Goal: Information Seeking & Learning: Learn about a topic

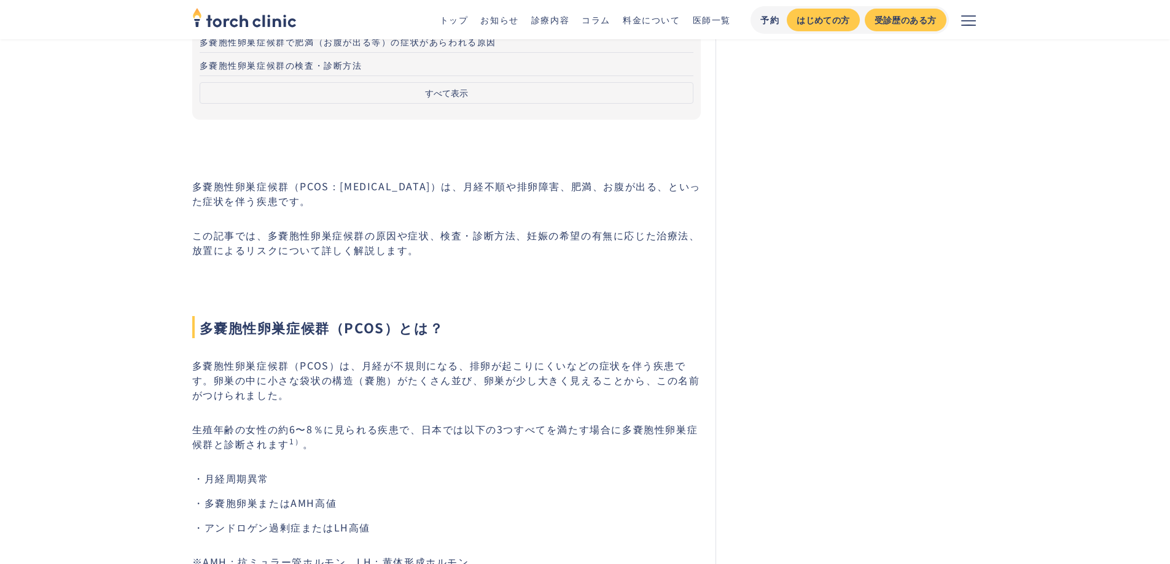
scroll to position [246, 0]
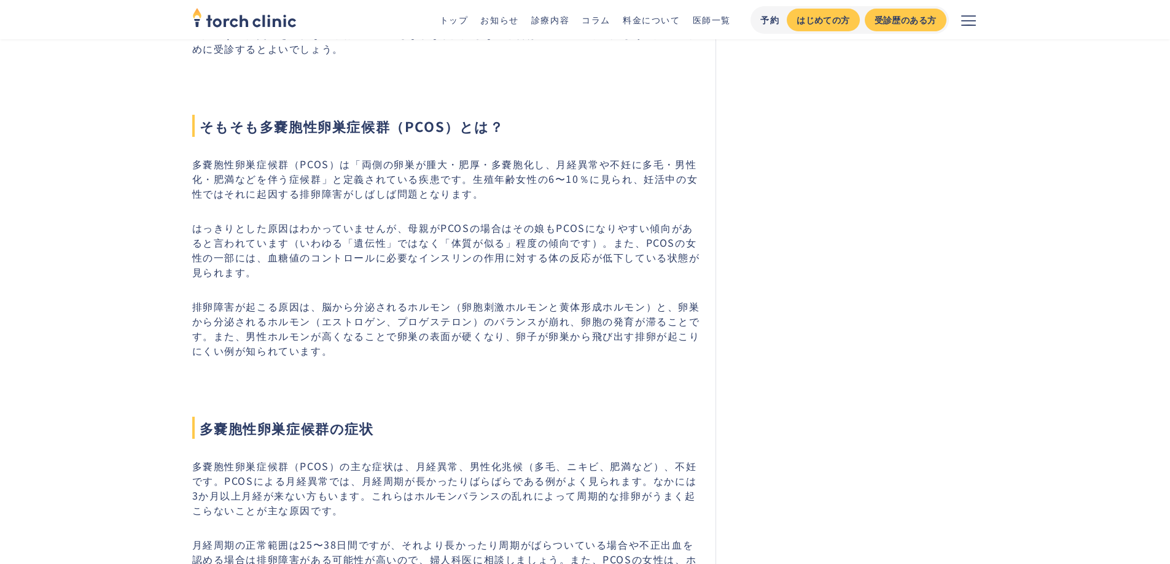
scroll to position [760, 0]
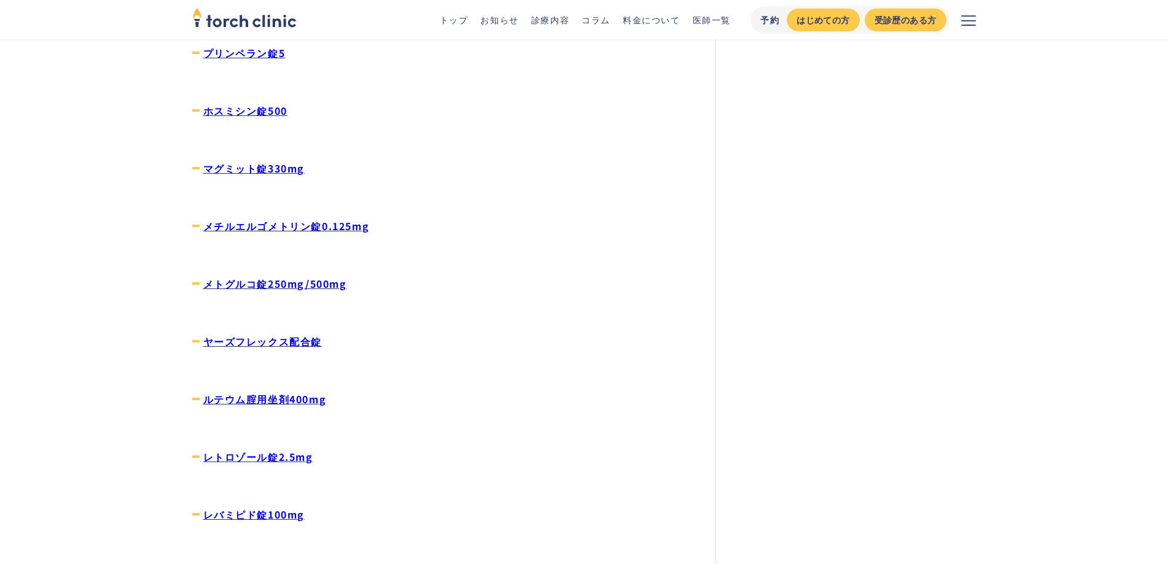
scroll to position [1107, 0]
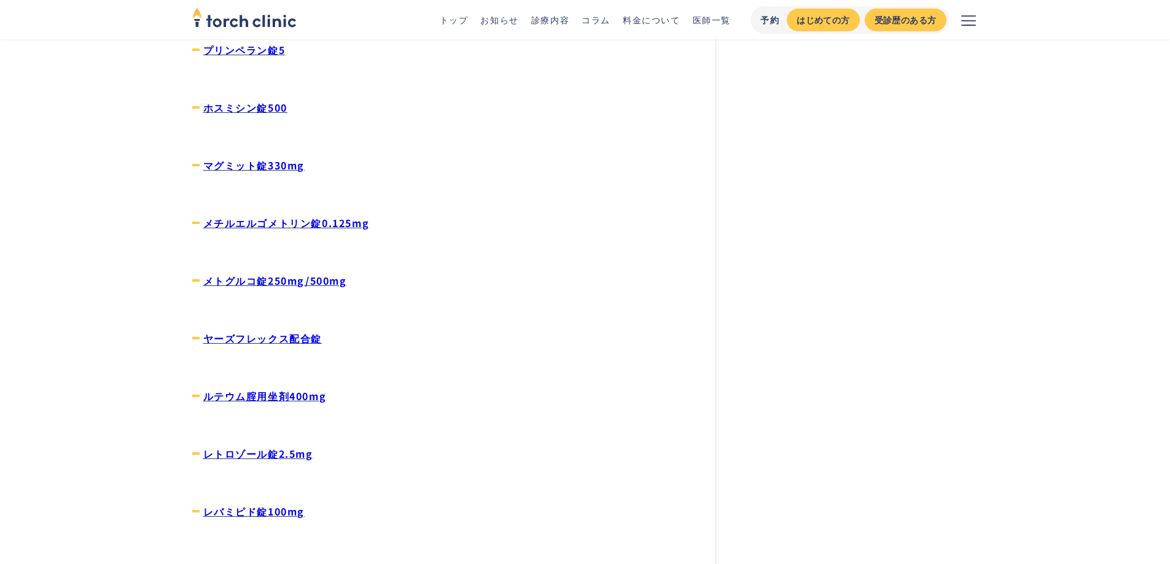
click at [325, 284] on link "メトグルコ錠250mg/500mg" at bounding box center [275, 280] width 144 height 15
click at [346, 225] on link "メチルエルゴメトリン錠0.125mg" at bounding box center [286, 223] width 166 height 15
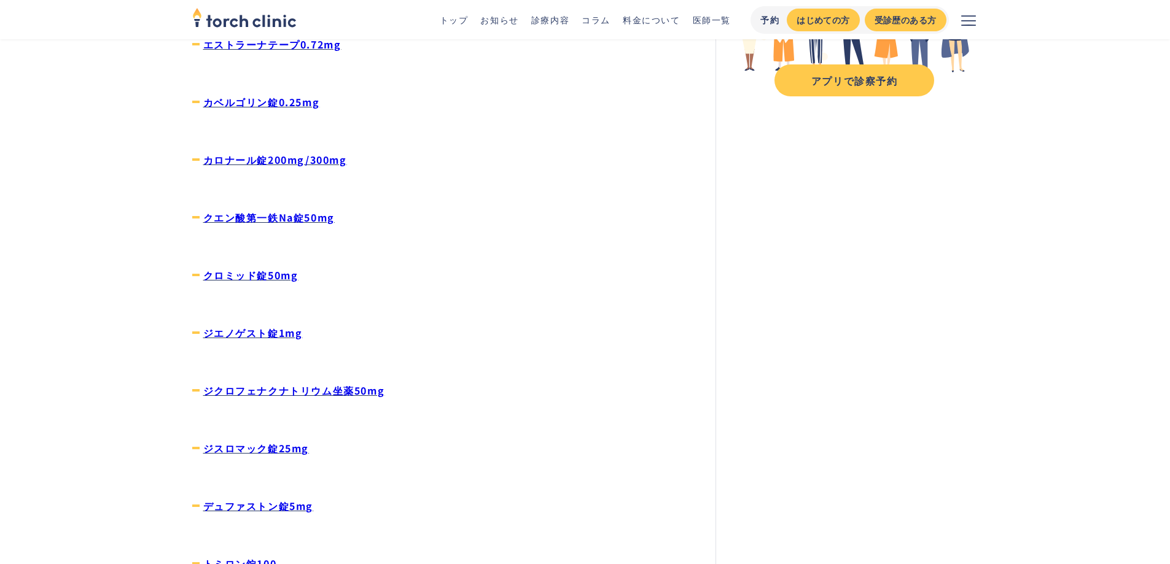
scroll to position [227, 0]
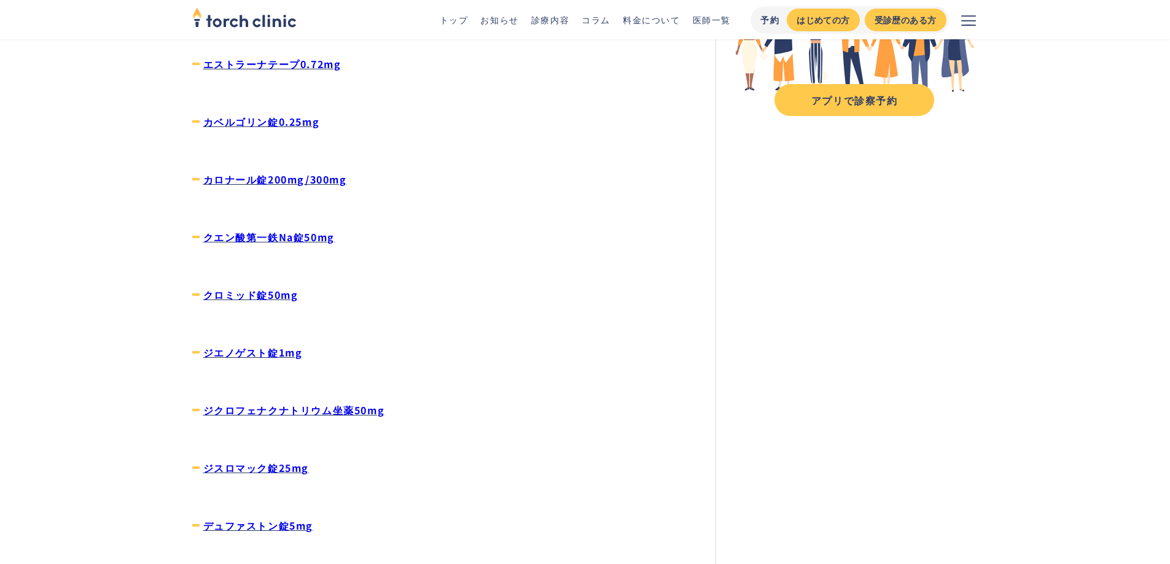
click at [238, 300] on link "クロミッド錠50mg" at bounding box center [250, 294] width 95 height 15
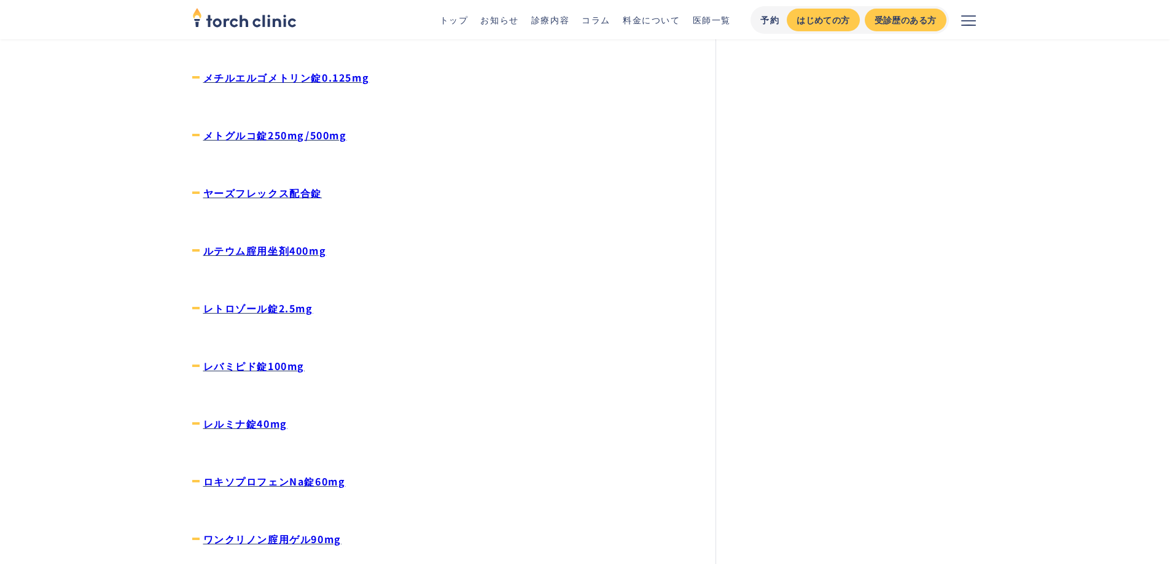
scroll to position [1303, 0]
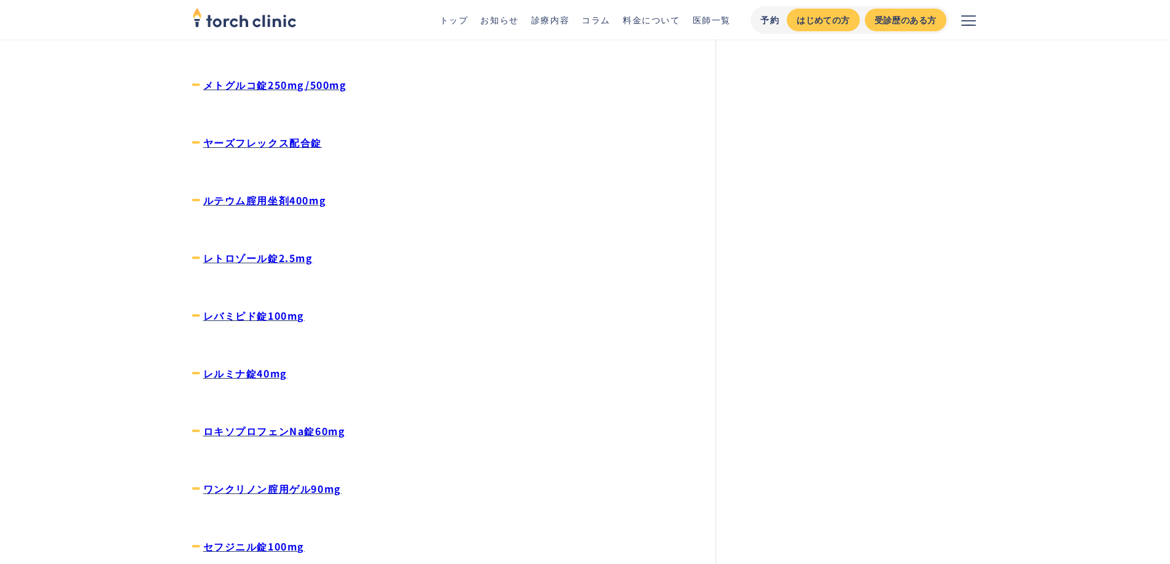
click at [286, 259] on link "レトロゾール錠2.5mg" at bounding box center [258, 258] width 110 height 15
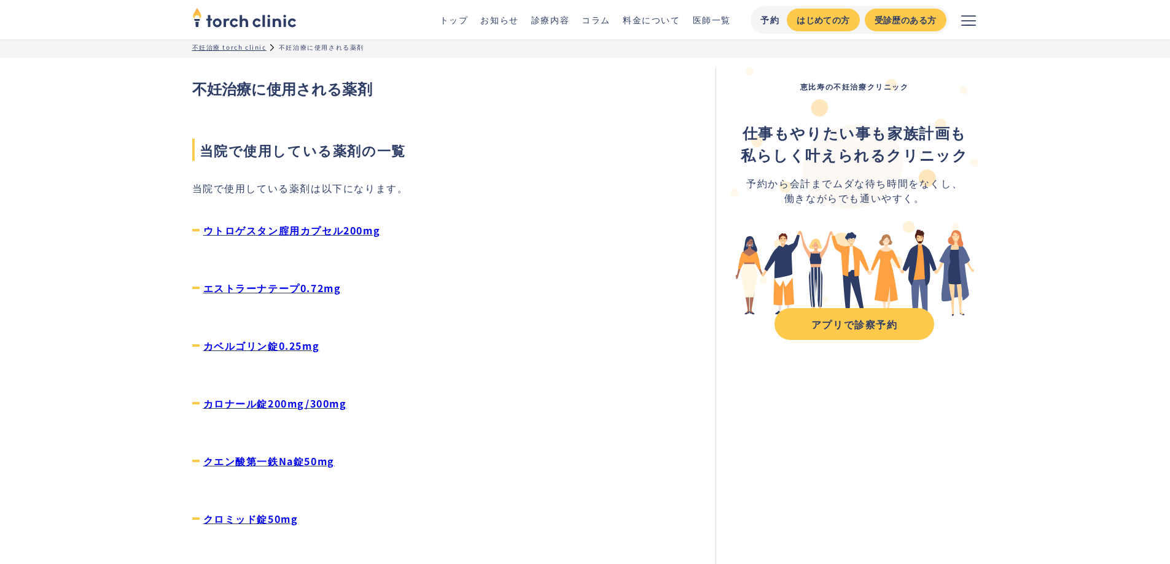
scroll to position [0, 0]
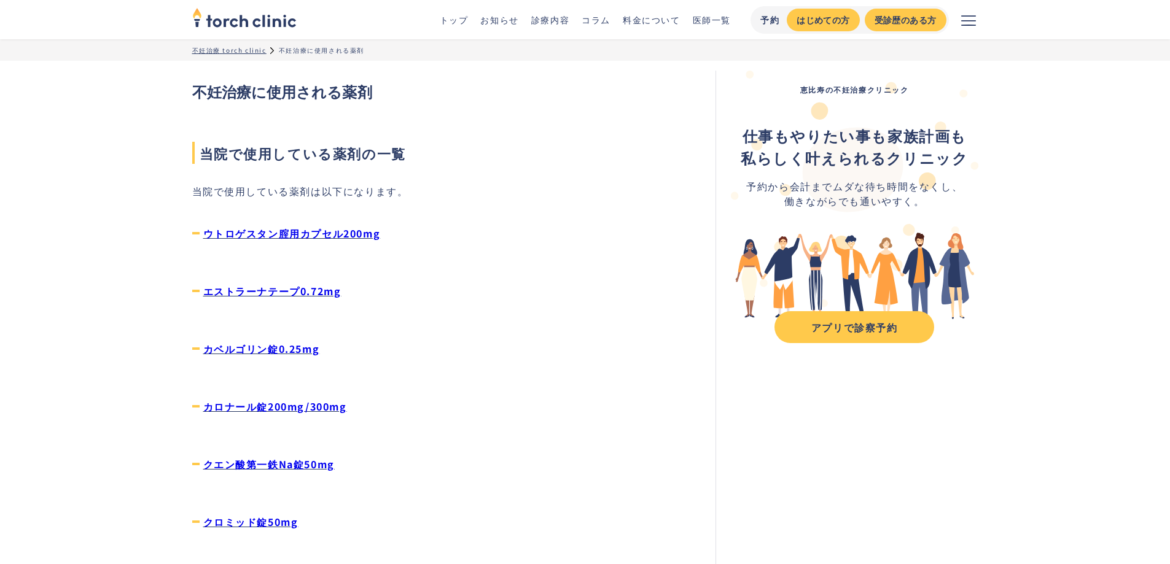
click at [270, 349] on link "カベルゴリン錠0.25mg" at bounding box center [261, 348] width 117 height 15
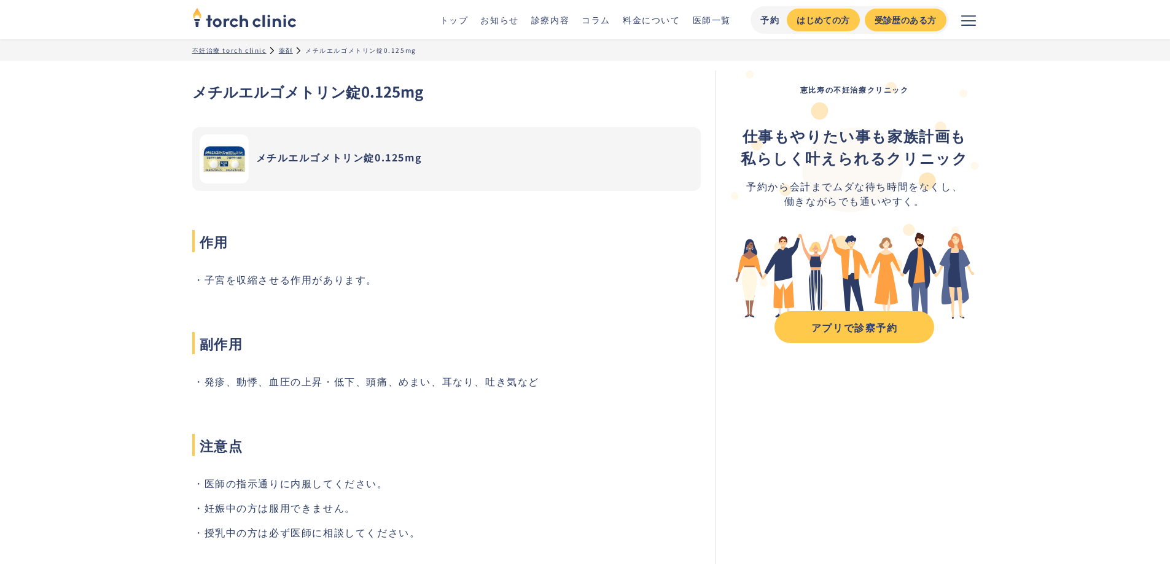
click at [136, 208] on main "不妊治療 torch clinic 薬剤 メチルエルゴメトリン錠0.125mg メチルエルゴメトリン錠0.125mg メチルエルゴメトリン錠0.125mg 作…" at bounding box center [585, 337] width 1170 height 596
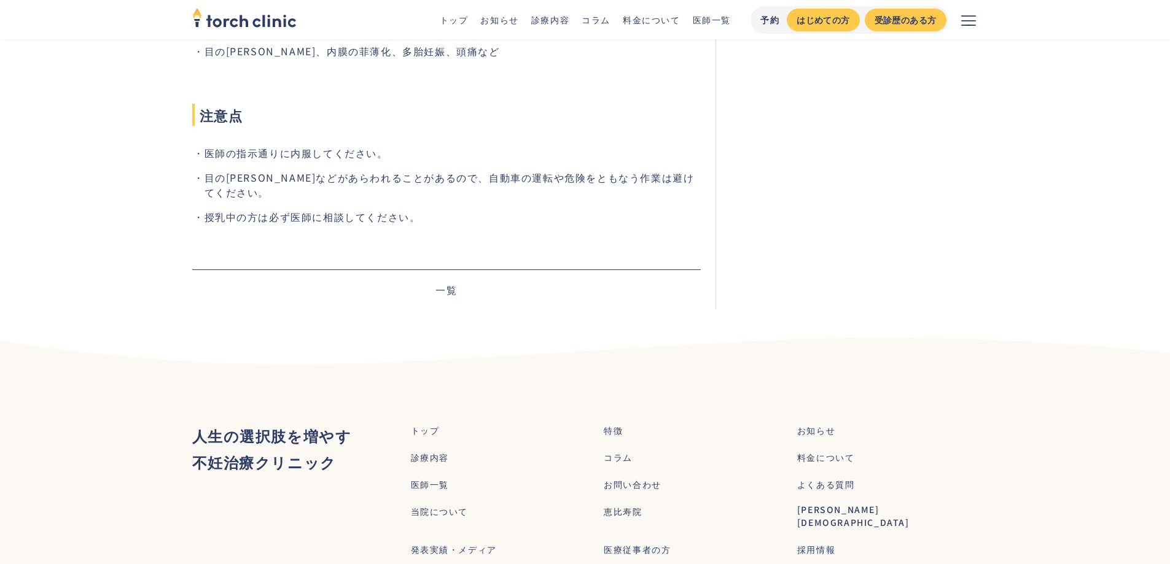
scroll to position [361, 0]
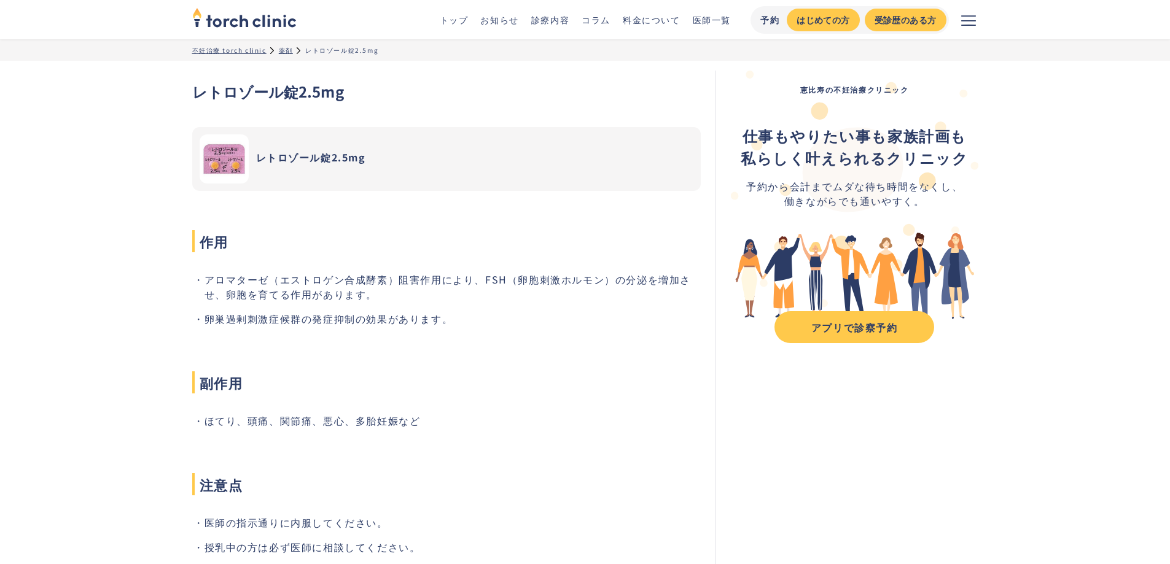
click at [668, 416] on li "ほてり、頭痛、関節痛、悪心、多胎妊娠など" at bounding box center [452, 420] width 497 height 15
